Goal: Task Accomplishment & Management: Use online tool/utility

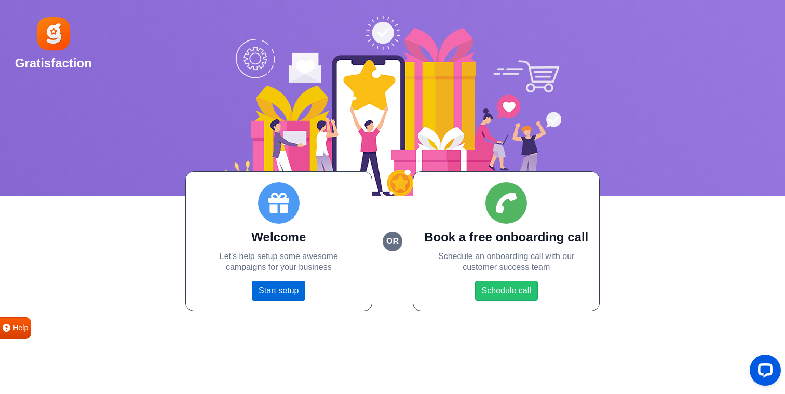
click at [301, 292] on link "Start setup" at bounding box center [278, 291] width 53 height 20
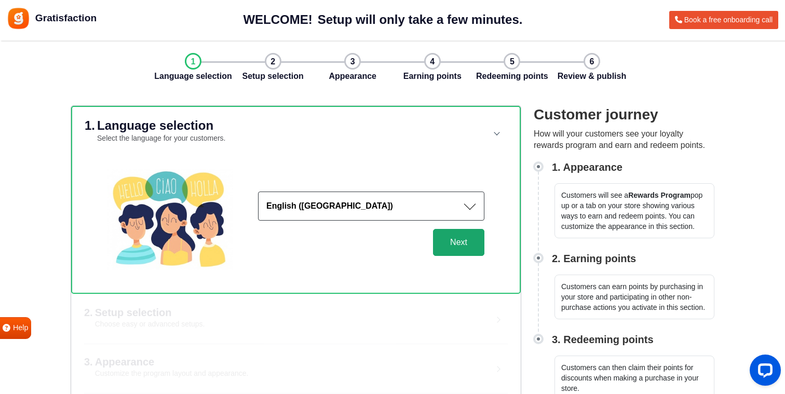
click at [436, 252] on button "Next" at bounding box center [458, 242] width 51 height 27
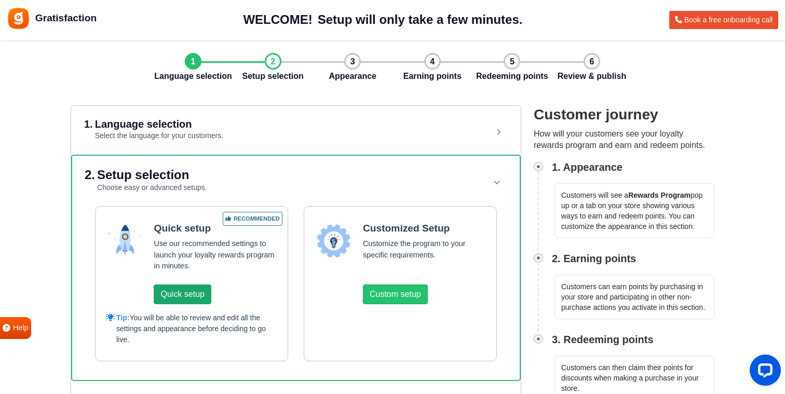
click at [208, 285] on button "Quick setup" at bounding box center [182, 295] width 57 height 20
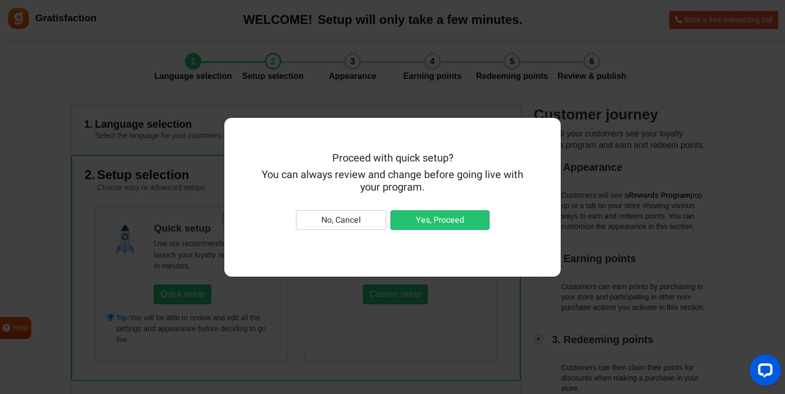
click at [397, 230] on nav "No, Cancel Yes, Proceed" at bounding box center [393, 220] width 268 height 45
click at [398, 229] on button "Yes, Proceed" at bounding box center [439, 220] width 99 height 20
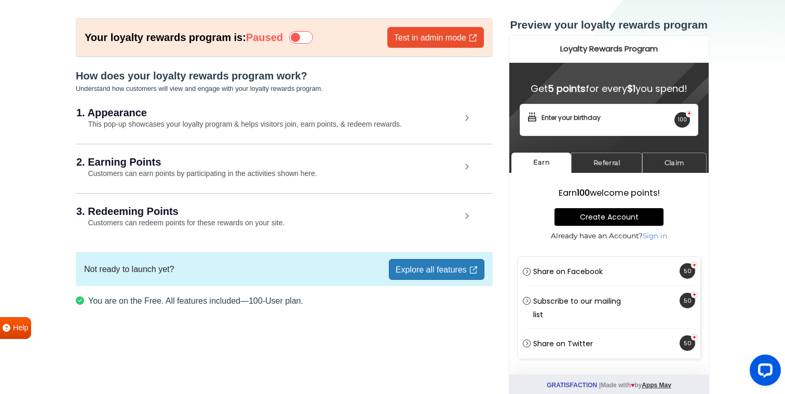
scroll to position [46, 0]
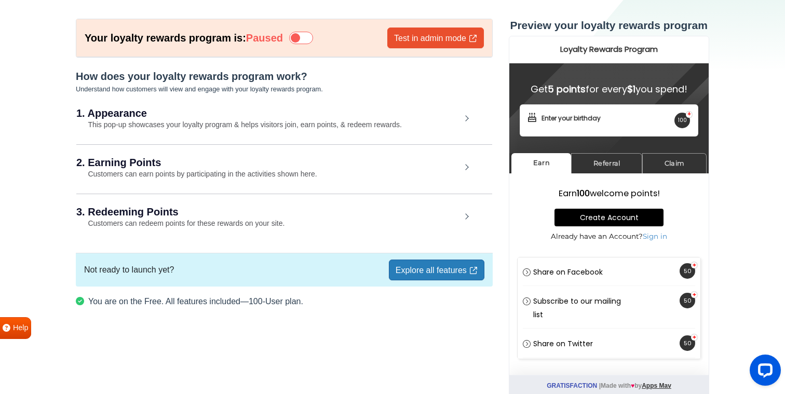
click at [412, 141] on div "1. Appearance This pop-up showcases your loyalty program & helps visitors join,…" at bounding box center [284, 120] width 416 height 48
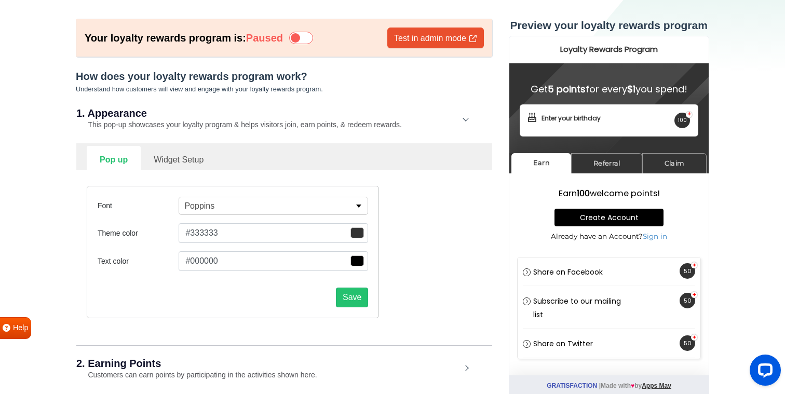
click at [205, 161] on link "Widget Setup" at bounding box center [179, 158] width 76 height 25
select select "right"
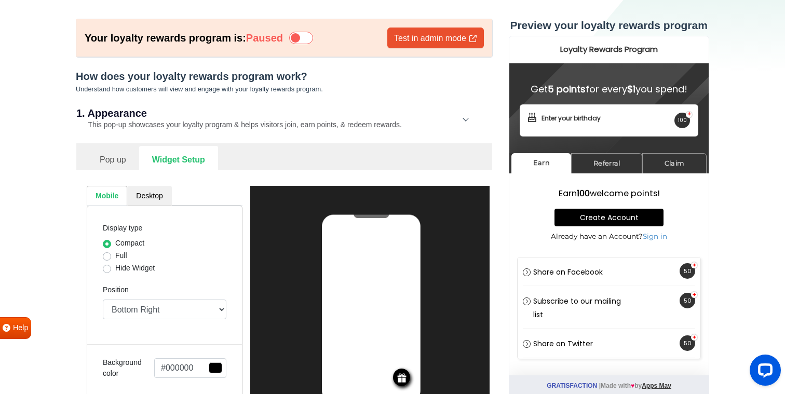
click at [115, 253] on label "Full" at bounding box center [121, 255] width 12 height 11
click at [109, 253] on input "Full" at bounding box center [107, 255] width 8 height 10
radio input "true"
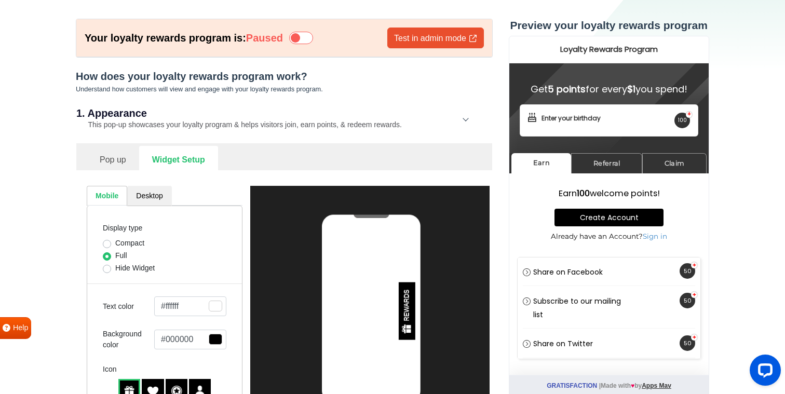
click at [115, 255] on label "Full" at bounding box center [121, 255] width 12 height 11
click at [104, 255] on input "Full" at bounding box center [107, 255] width 8 height 10
click at [457, 126] on div "1. Appearance This pop-up showcases your loyalty program & helps visitors join,…" at bounding box center [284, 120] width 416 height 48
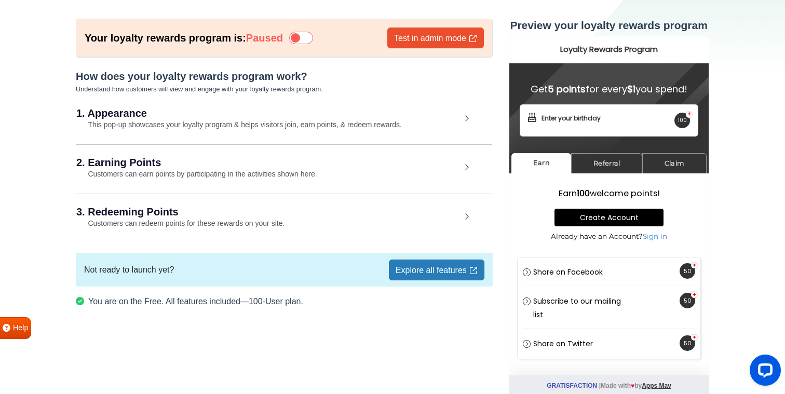
click at [281, 236] on div "3. Redeeming Points Customers can redeem points for these rewards on your site." at bounding box center [284, 218] width 416 height 48
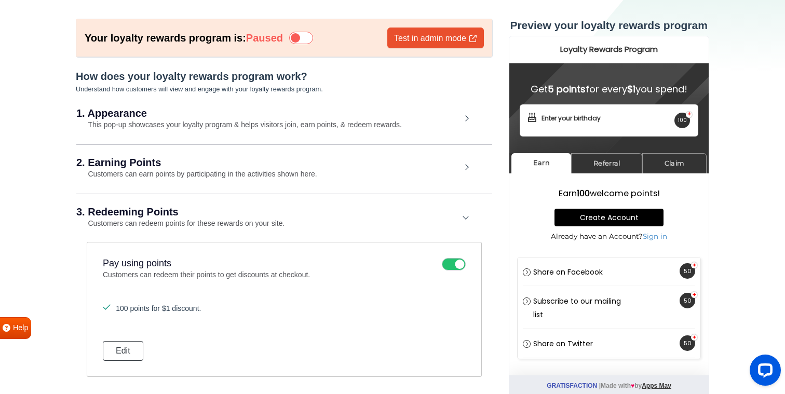
click at [279, 235] on div "3. Redeeming Points Customers can redeem points for these rewards on your site." at bounding box center [284, 218] width 416 height 48
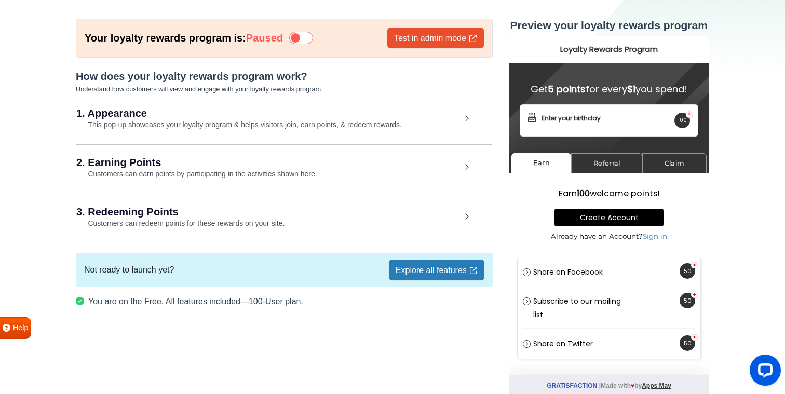
click at [272, 191] on div "2. Earning Points Customers can earn points by participating in the activities …" at bounding box center [284, 168] width 416 height 48
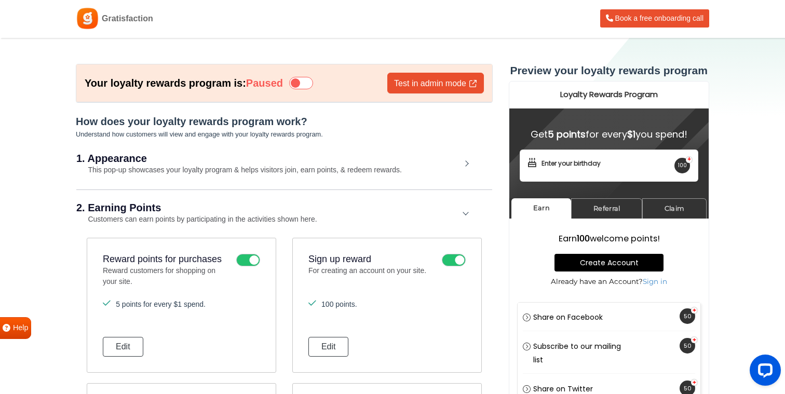
scroll to position [0, 0]
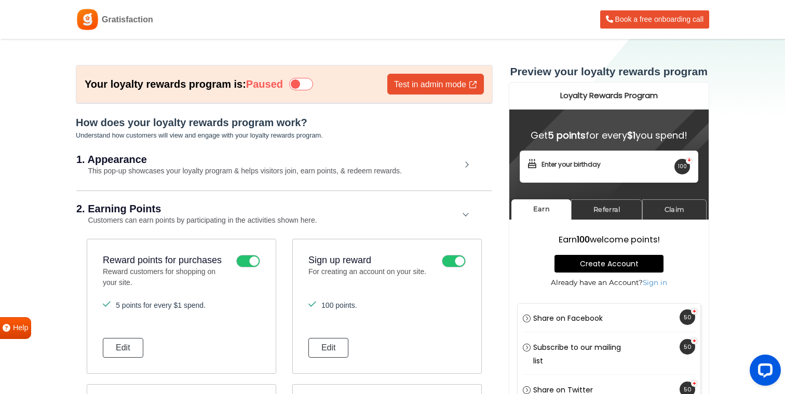
click at [261, 181] on div "1. Appearance This pop-up showcases your loyalty program & helps visitors join,…" at bounding box center [284, 166] width 416 height 48
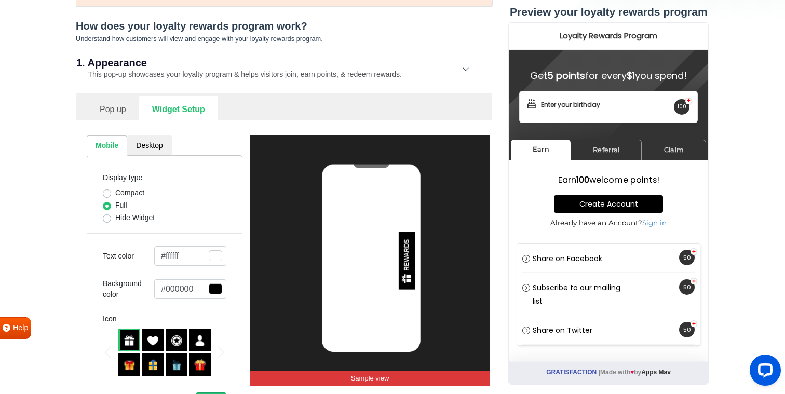
scroll to position [110, 0]
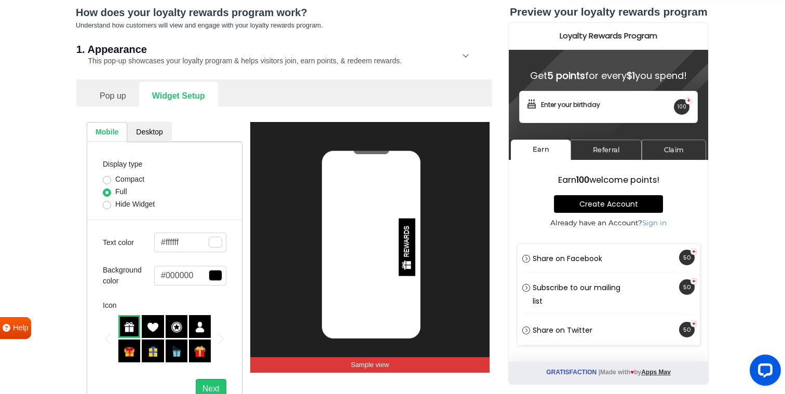
click at [161, 134] on link "Desktop" at bounding box center [149, 132] width 44 height 20
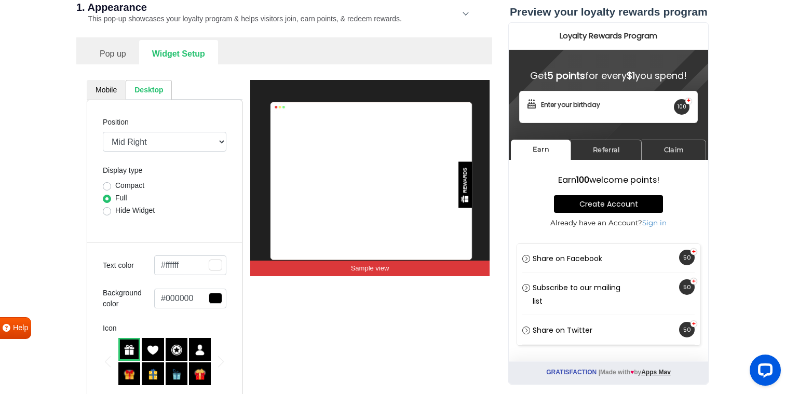
scroll to position [155, 0]
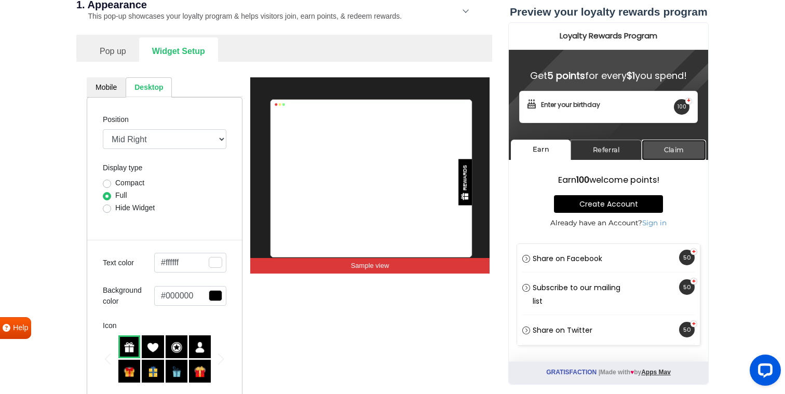
click at [655, 153] on link "Claim" at bounding box center [674, 150] width 64 height 20
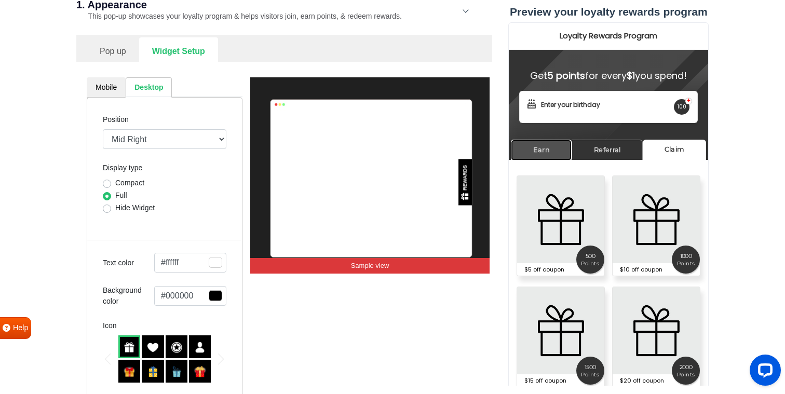
click at [564, 151] on link "Earn" at bounding box center [541, 150] width 61 height 20
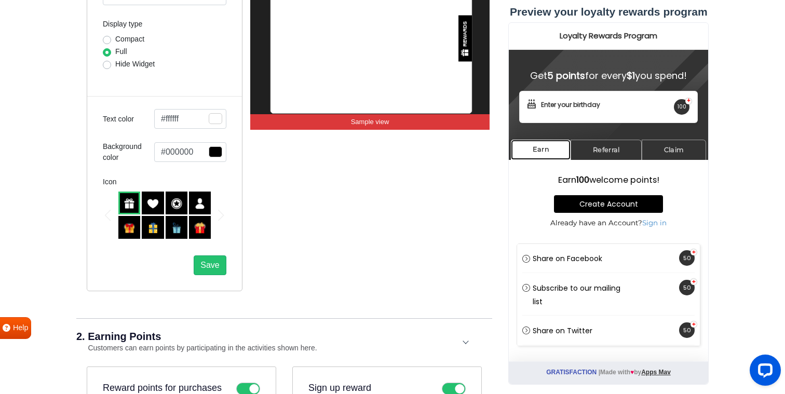
scroll to position [306, 0]
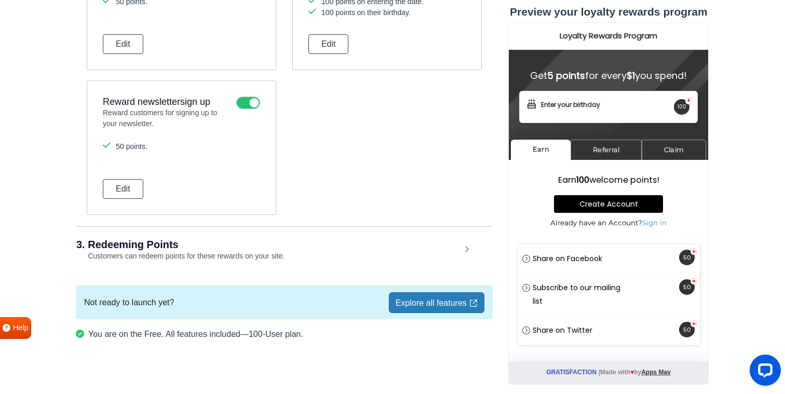
scroll to position [1022, 0]
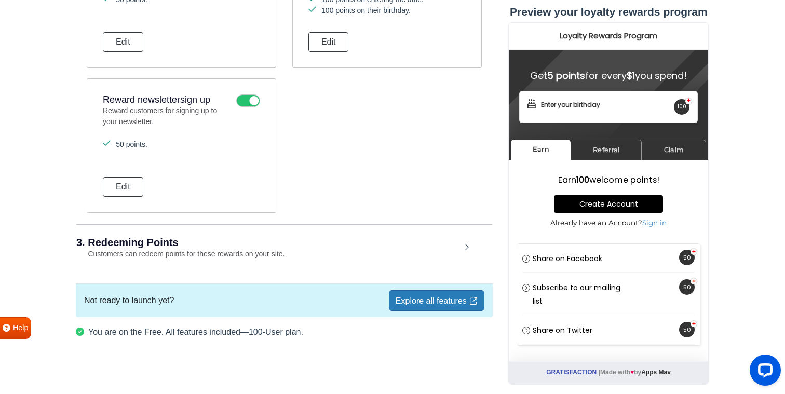
click at [455, 296] on link "Explore all features" at bounding box center [437, 300] width 96 height 21
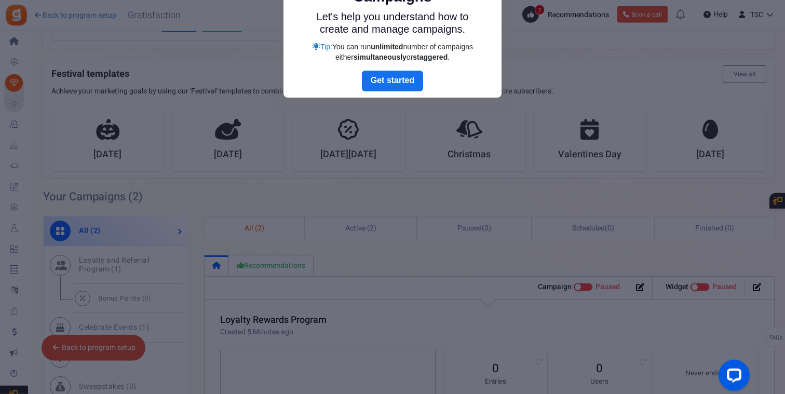
scroll to position [224, 0]
